Goal: Find specific page/section: Find specific page/section

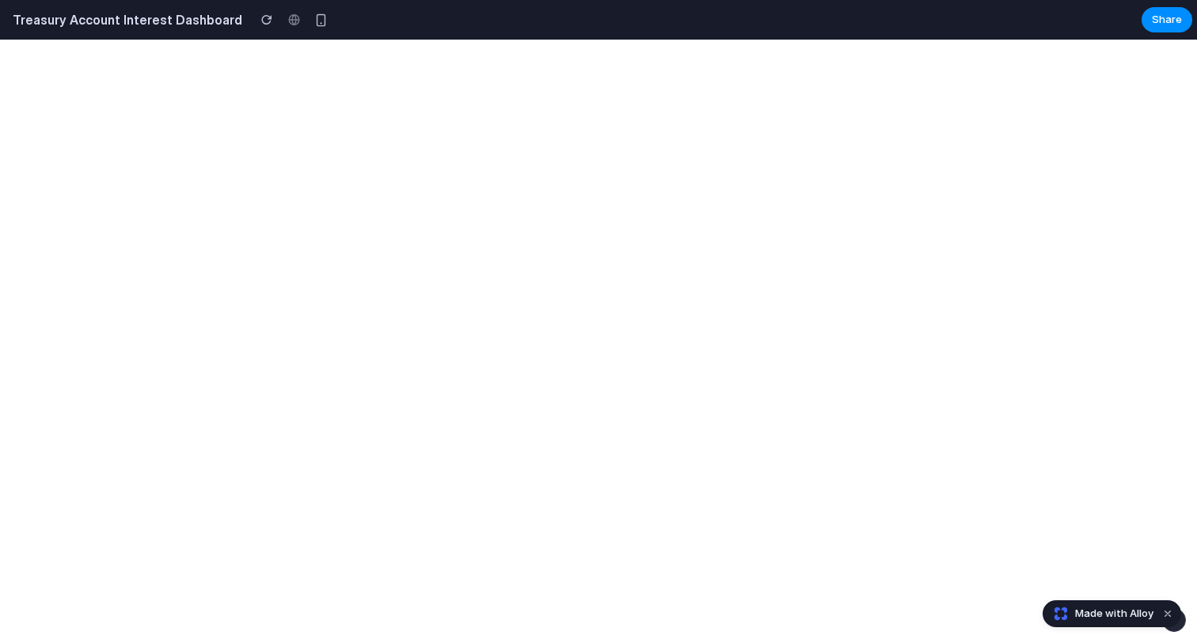
click at [55, 18] on h2 "Treasury Account Interest Dashboard" at bounding box center [124, 19] width 236 height 19
